Goal: Task Accomplishment & Management: Manage account settings

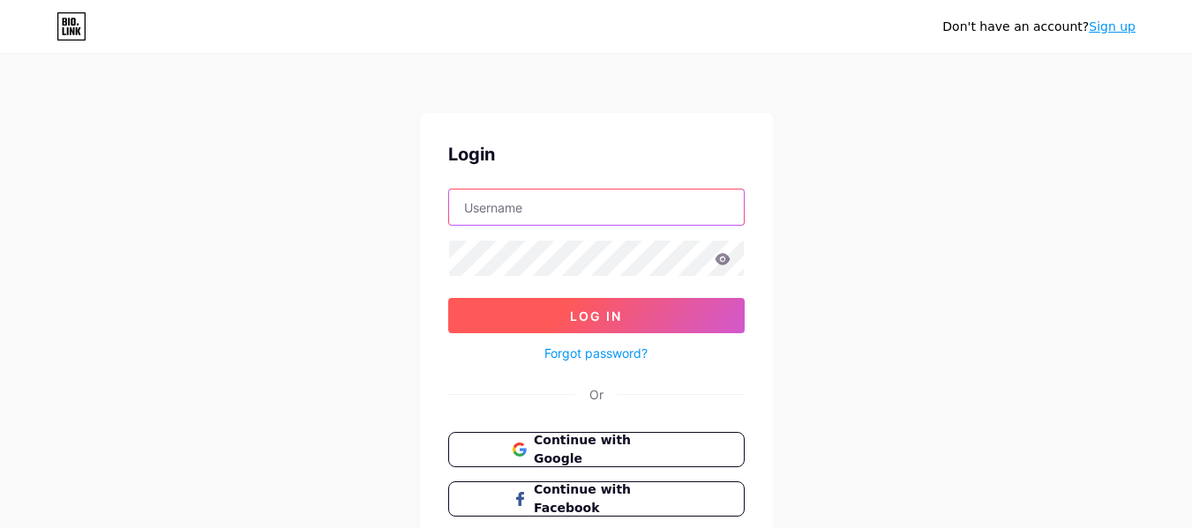
type input "dinoki_0n"
click at [580, 325] on button "Log In" at bounding box center [596, 315] width 296 height 35
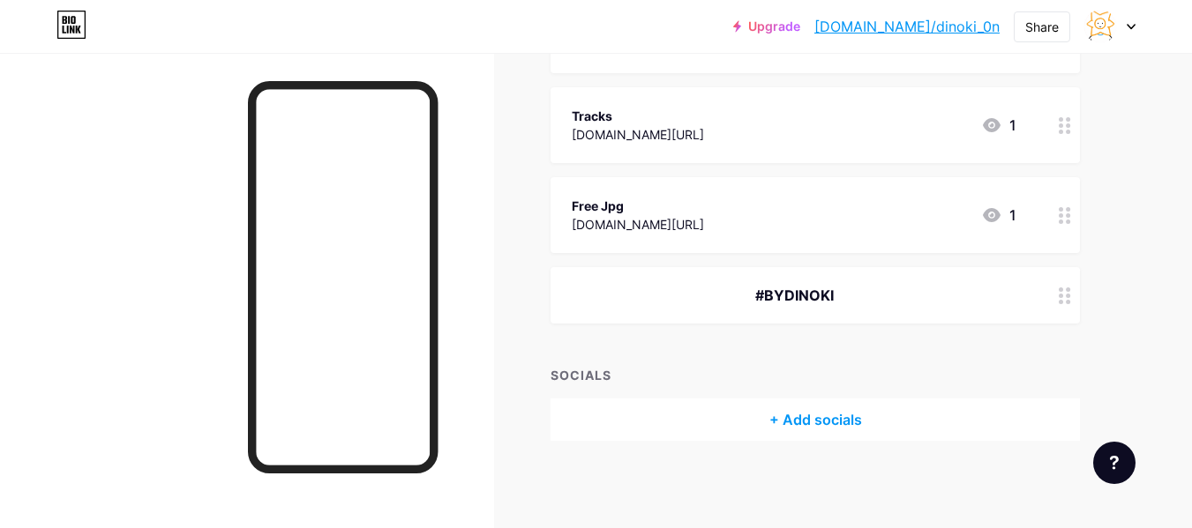
scroll to position [2894, 0]
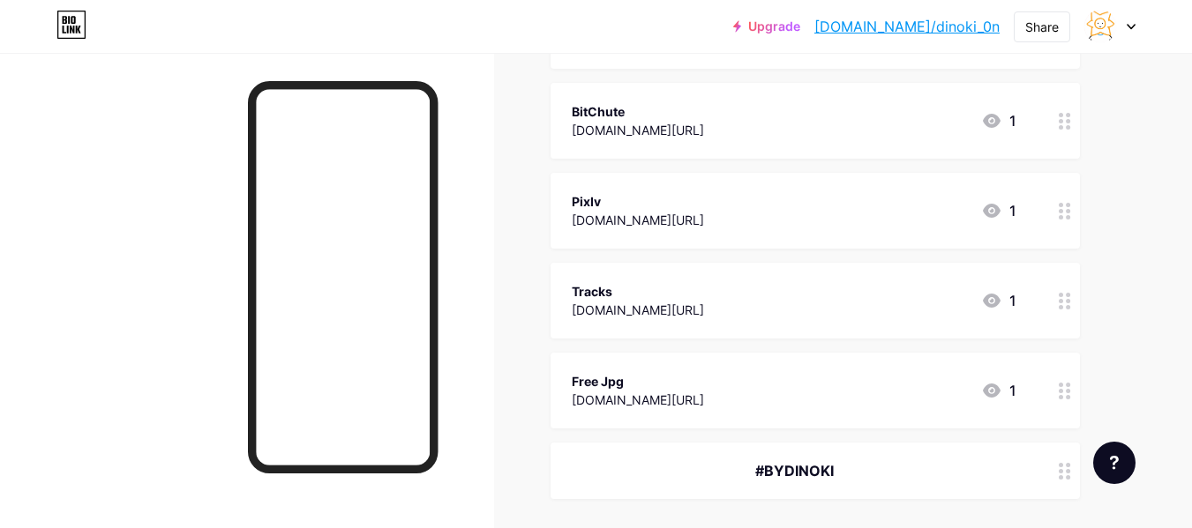
click at [655, 402] on div "[DOMAIN_NAME][URL]" at bounding box center [638, 400] width 132 height 19
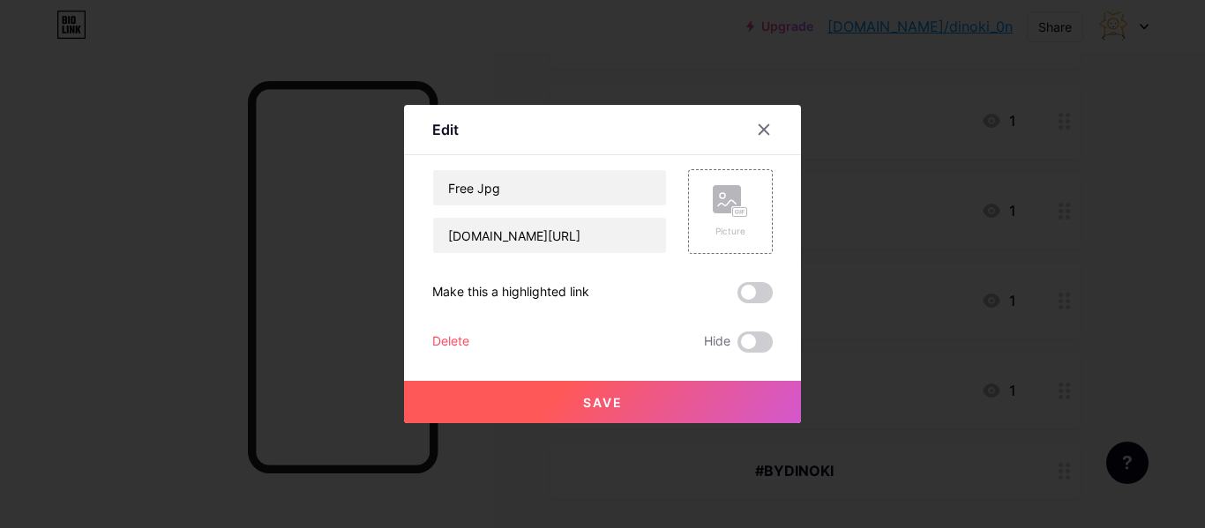
click at [459, 342] on div "Delete" at bounding box center [450, 342] width 37 height 21
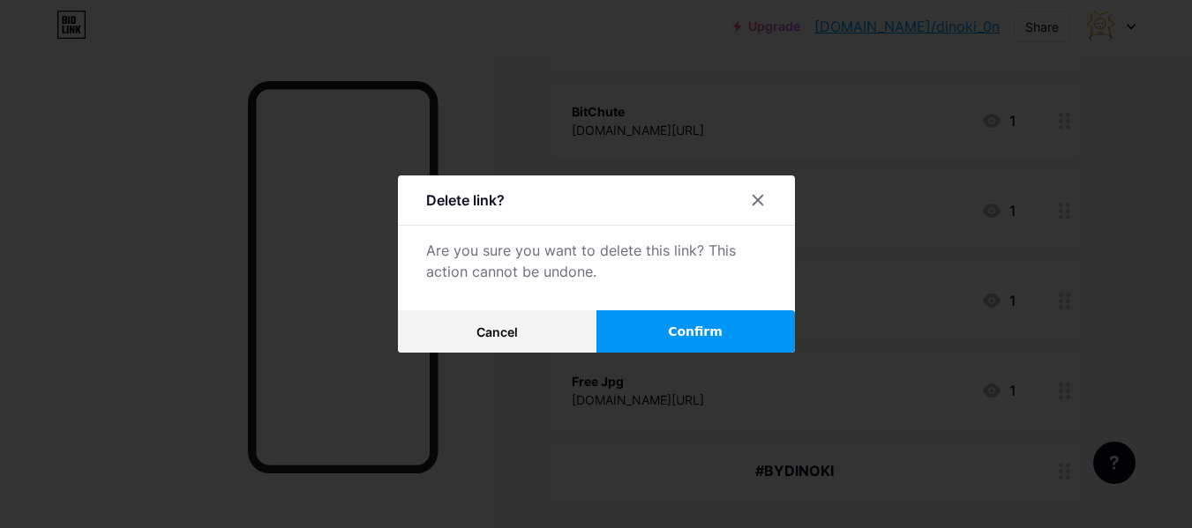
click at [677, 325] on span "Confirm" at bounding box center [695, 332] width 55 height 19
